Goal: Check status: Check status

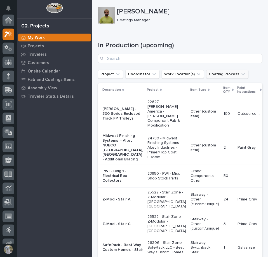
scroll to position [14, 0]
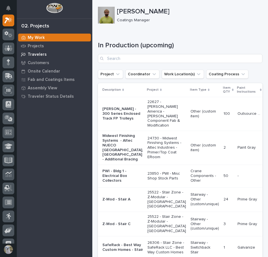
click at [31, 50] on div "Travelers" at bounding box center [54, 54] width 73 height 8
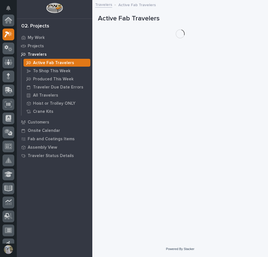
scroll to position [14, 0]
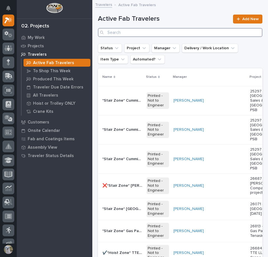
click at [127, 34] on input "Search" at bounding box center [180, 32] width 165 height 9
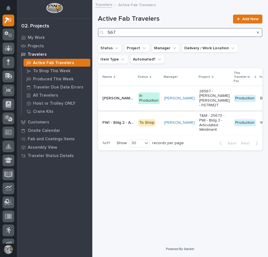
type input "567"
click at [109, 95] on p "[PERSON_NAME] [PERSON_NAME] - FSTRM2" at bounding box center [119, 98] width 33 height 6
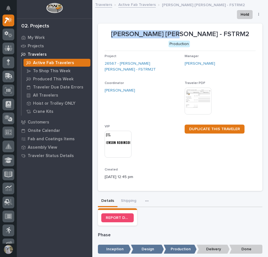
drag, startPoint x: 118, startPoint y: 32, endPoint x: 186, endPoint y: 36, distance: 67.9
click at [186, 36] on p "[PERSON_NAME] [PERSON_NAME] - FSTRM2" at bounding box center [180, 34] width 151 height 8
copy p "[PERSON_NAME] [PERSON_NAME] -"
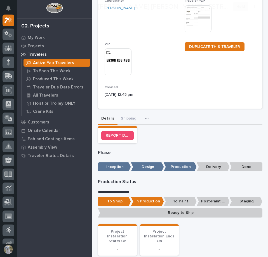
scroll to position [84, 0]
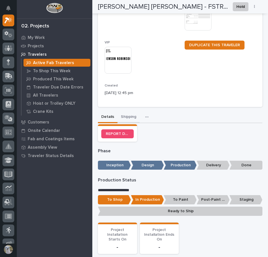
click at [130, 119] on button "Shipping" at bounding box center [129, 118] width 22 height 12
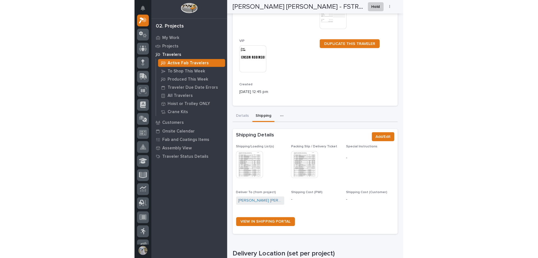
scroll to position [110, 0]
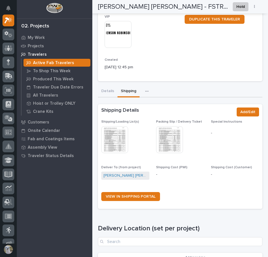
click at [115, 139] on img at bounding box center [114, 139] width 27 height 27
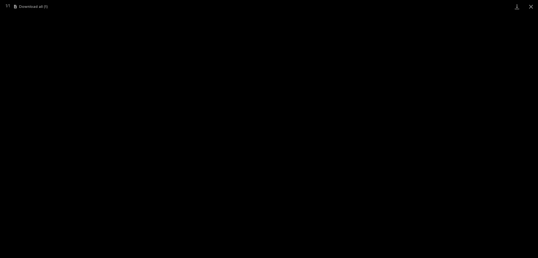
scroll to position [0, 0]
click at [268, 6] on button "Close gallery" at bounding box center [531, 6] width 14 height 13
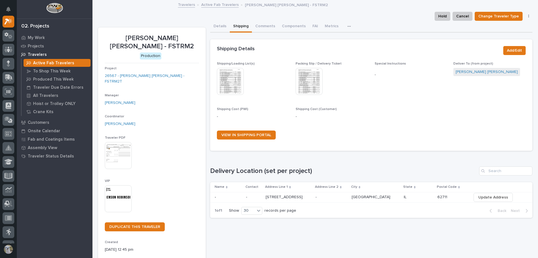
click at [172, 73] on div "Project 26567 - [PERSON_NAME] [PERSON_NAME] - FSTRM2T" at bounding box center [152, 77] width 94 height 22
drag, startPoint x: 199, startPoint y: 84, endPoint x: 393, endPoint y: 121, distance: 197.7
click at [268, 121] on div "Shipping/Loading List(s) This file cannot be opened Download File Packing Slip …" at bounding box center [371, 103] width 309 height 82
click at [220, 27] on button "Details" at bounding box center [220, 27] width 20 height 12
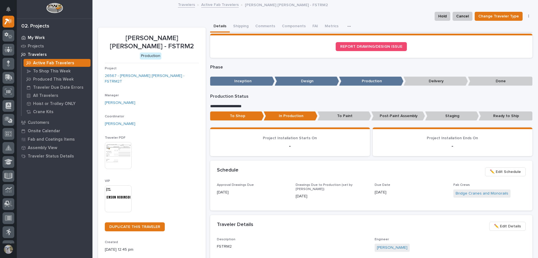
click at [35, 36] on p "My Work" at bounding box center [36, 37] width 17 height 5
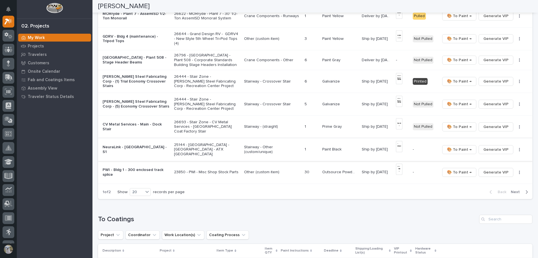
scroll to position [364, 0]
